Goal: Task Accomplishment & Management: Manage account settings

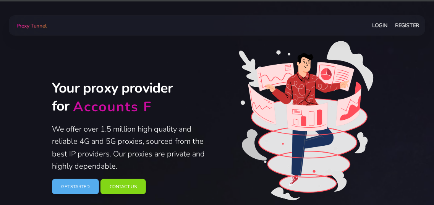
click at [374, 29] on link "Login" at bounding box center [379, 25] width 15 height 14
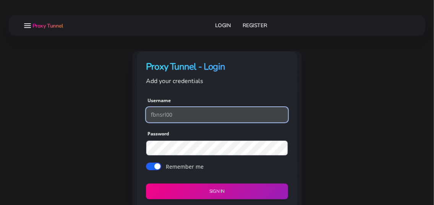
click at [196, 112] on input "fbnsrl00" at bounding box center [217, 114] width 142 height 15
paste input ".[EMAIL_ADDRESS][DOMAIN_NAME]"
drag, startPoint x: 199, startPoint y: 117, endPoint x: 173, endPoint y: 117, distance: 25.6
click at [173, 117] on input "[EMAIL_ADDRESS][DOMAIN_NAME]" at bounding box center [217, 114] width 142 height 15
type input "fbnsrl.00"
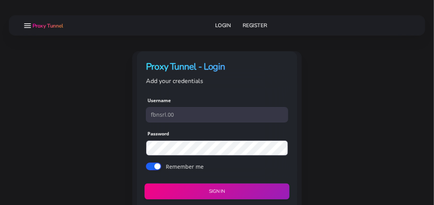
click at [199, 186] on button "Sign in" at bounding box center [216, 191] width 145 height 16
